Goal: Register for event/course

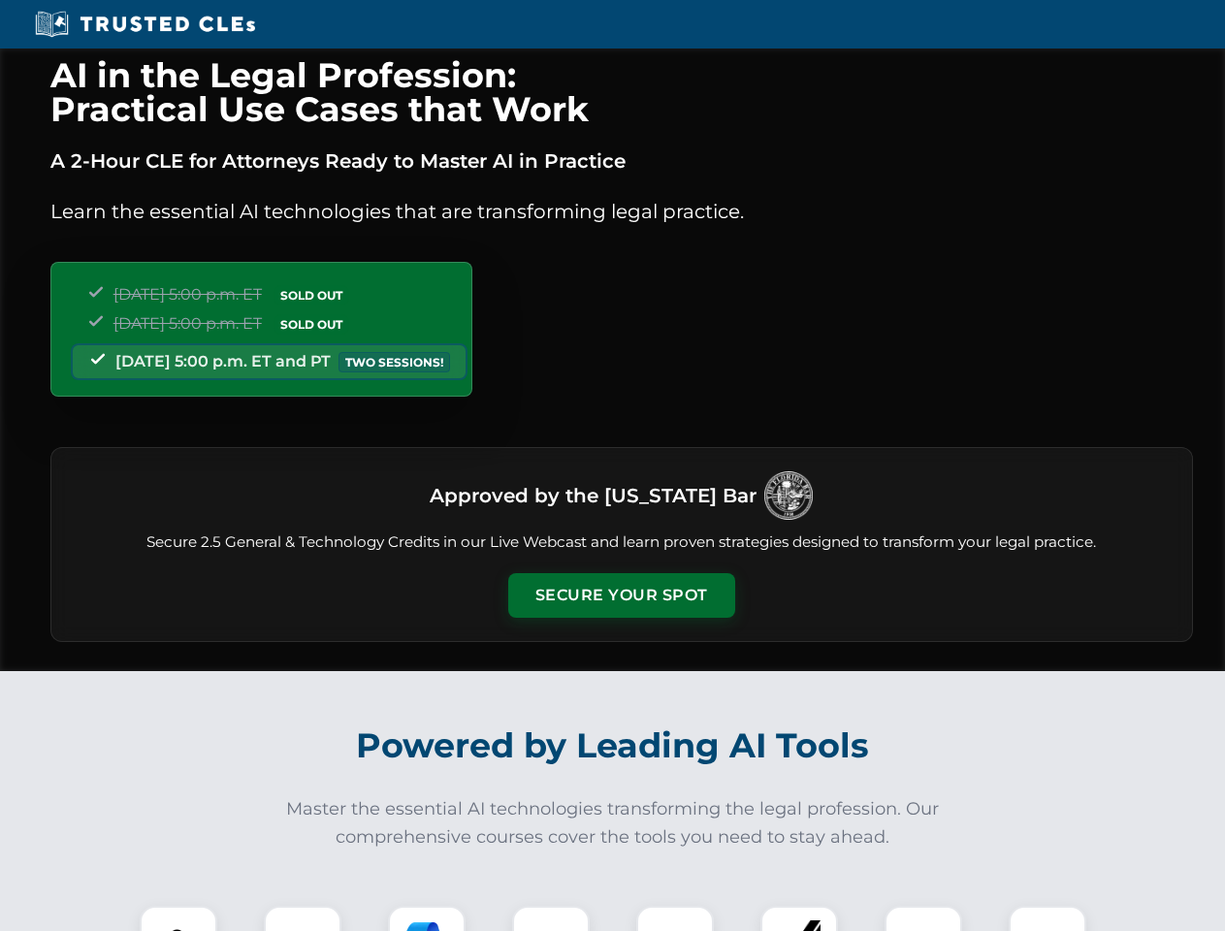
click at [621, 596] on button "Secure Your Spot" at bounding box center [621, 595] width 227 height 45
click at [178, 919] on img at bounding box center [178, 945] width 56 height 56
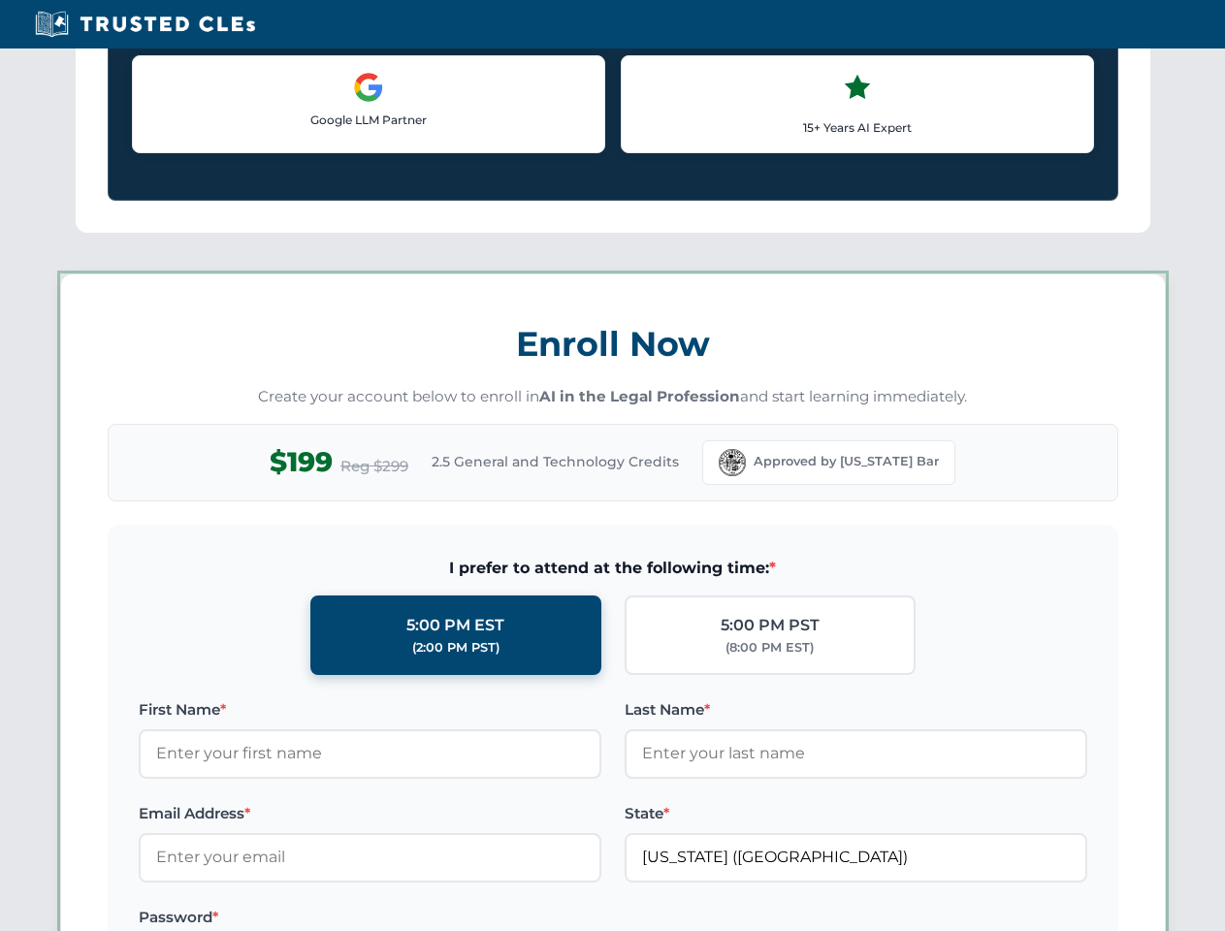
click at [427, 919] on label "Password *" at bounding box center [370, 917] width 463 height 23
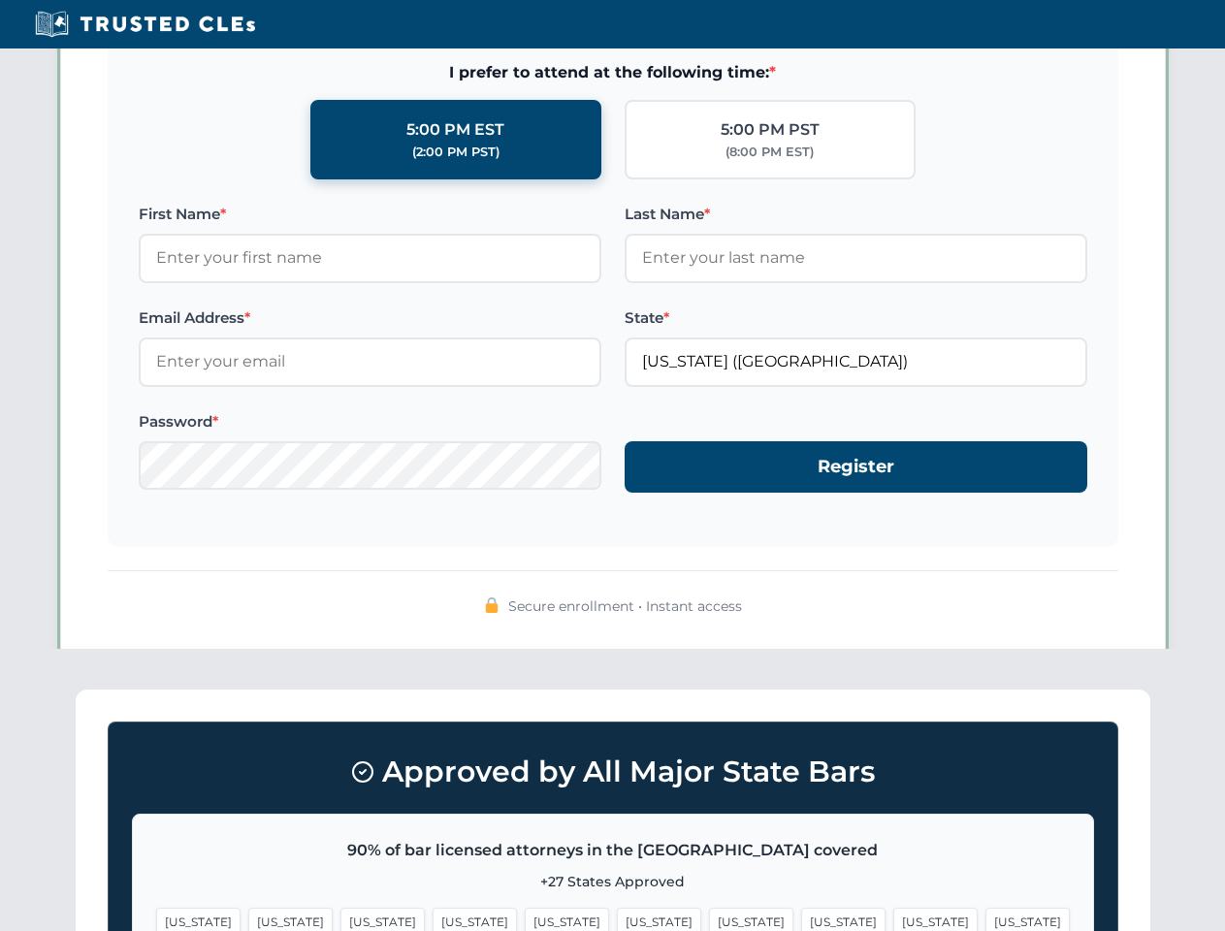
click at [893, 919] on span "[US_STATE]" at bounding box center [935, 922] width 84 height 28
